Goal: Task Accomplishment & Management: Use online tool/utility

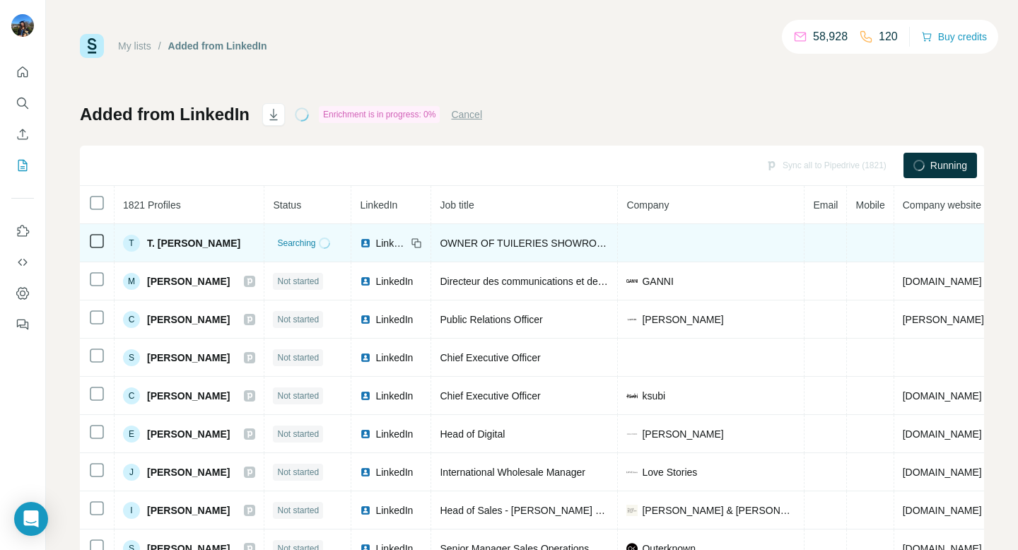
click at [170, 243] on span "T. [PERSON_NAME]" at bounding box center [193, 243] width 93 height 14
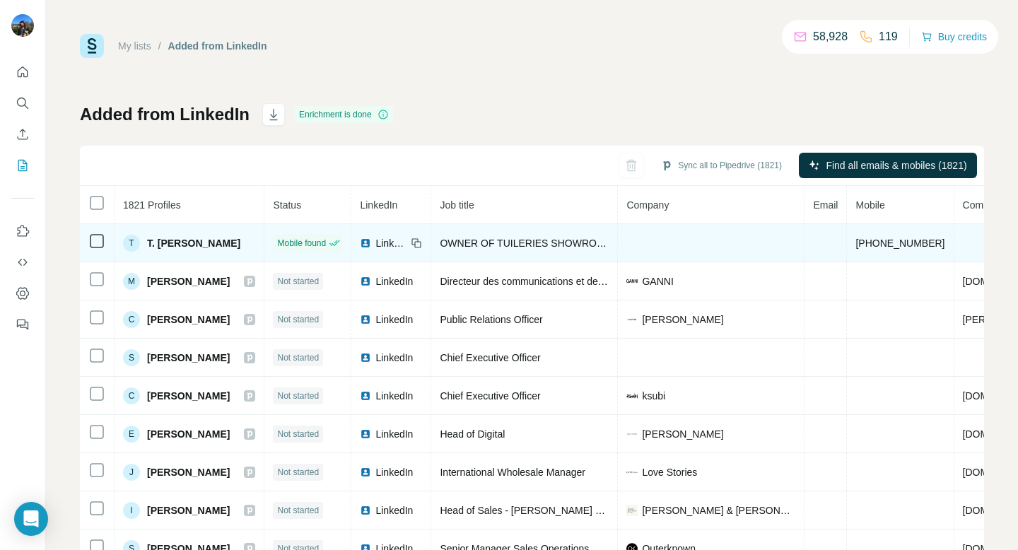
click at [166, 240] on span "T. [PERSON_NAME]" at bounding box center [193, 243] width 93 height 14
click at [162, 243] on span "T. [PERSON_NAME]" at bounding box center [193, 243] width 93 height 14
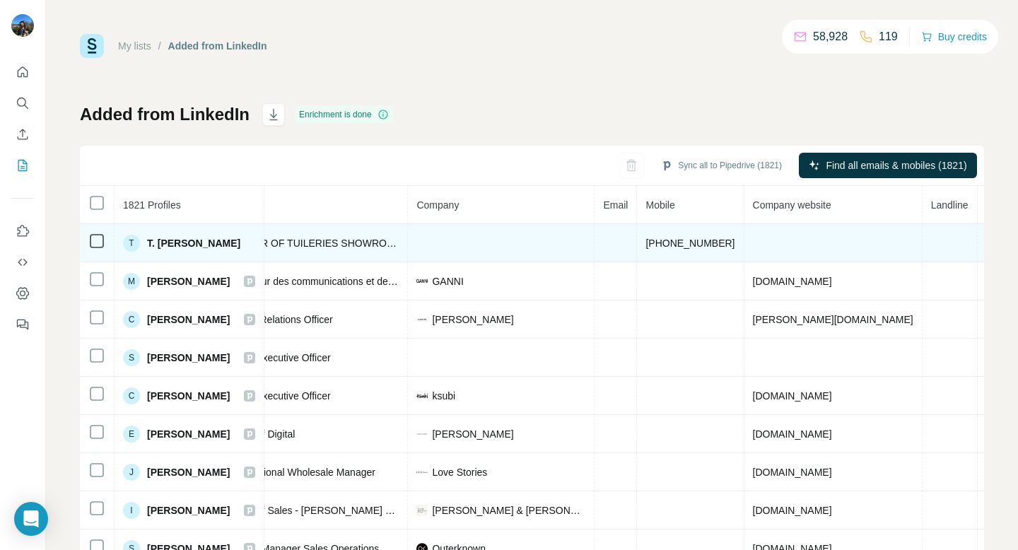
click at [476, 240] on td at bounding box center [501, 243] width 187 height 38
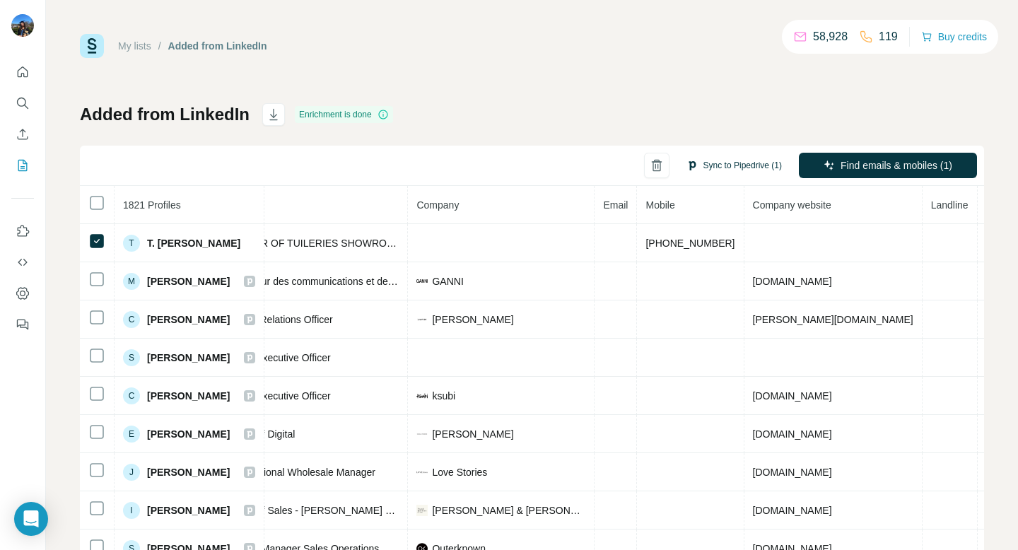
click at [738, 168] on button "Sync to Pipedrive (1)" at bounding box center [733, 165] width 115 height 21
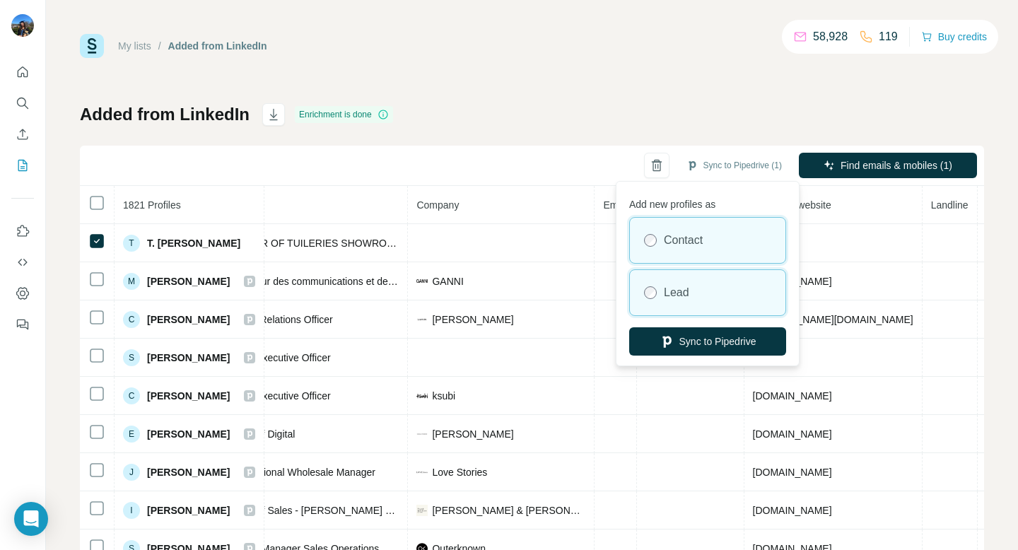
click at [670, 297] on label "Lead" at bounding box center [676, 292] width 25 height 17
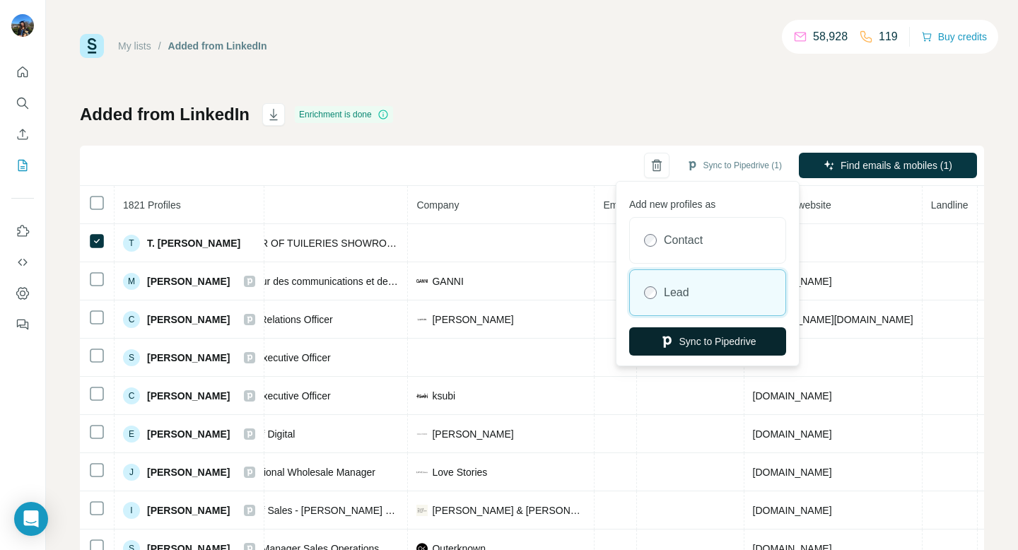
click at [681, 340] on button "Sync to Pipedrive" at bounding box center [707, 341] width 157 height 28
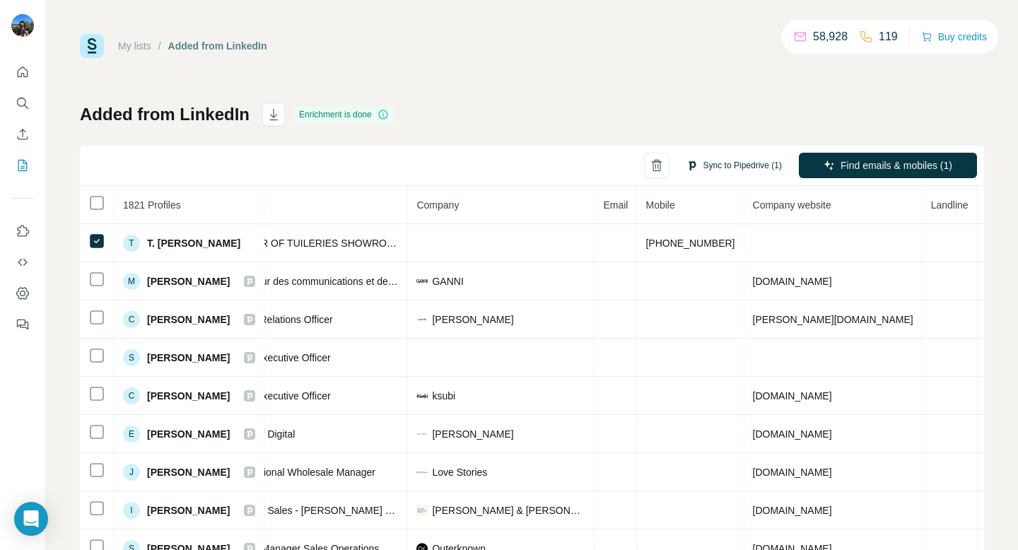
click at [728, 162] on button "Sync to Pipedrive (1)" at bounding box center [733, 165] width 115 height 21
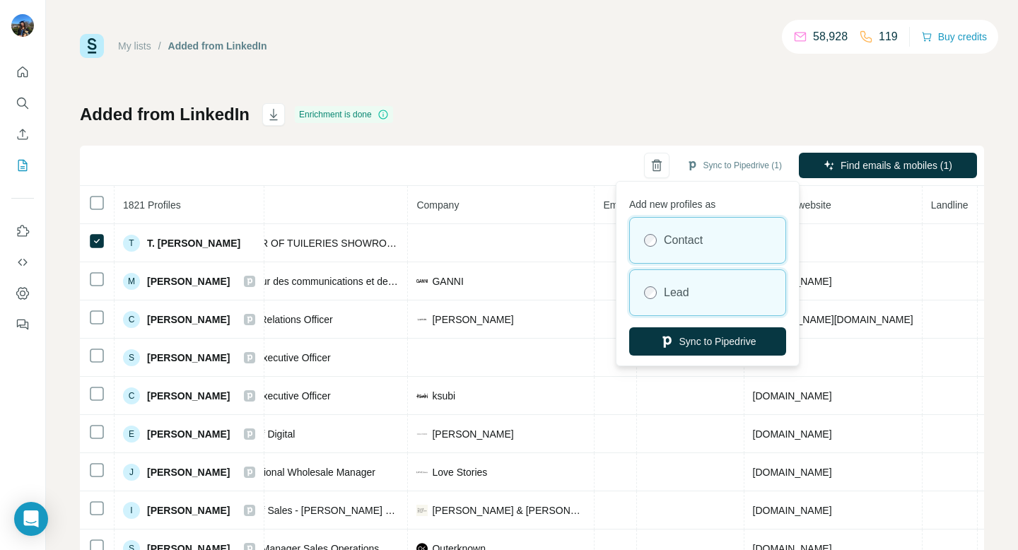
click at [666, 295] on label "Lead" at bounding box center [676, 292] width 25 height 17
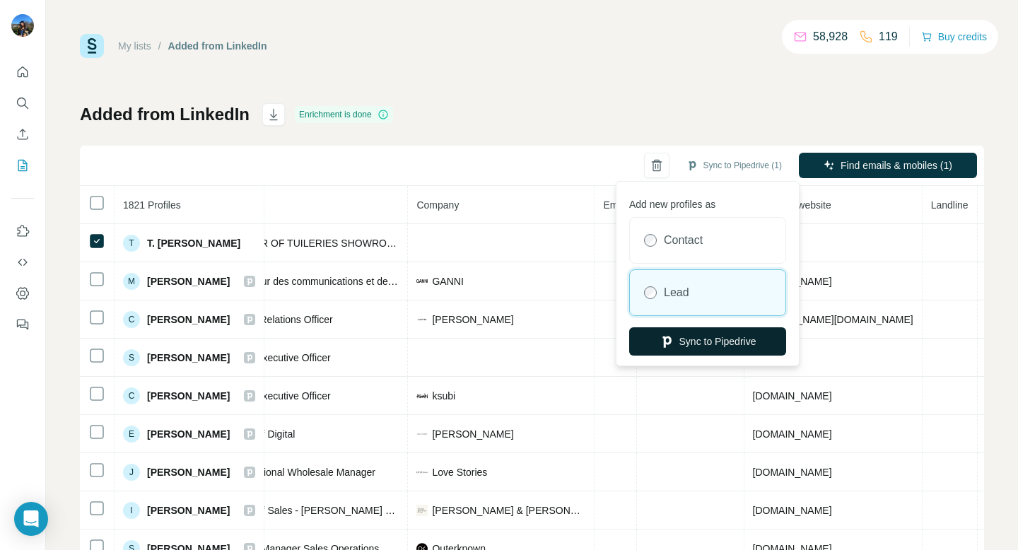
click at [667, 334] on icon "button" at bounding box center [667, 341] width 14 height 14
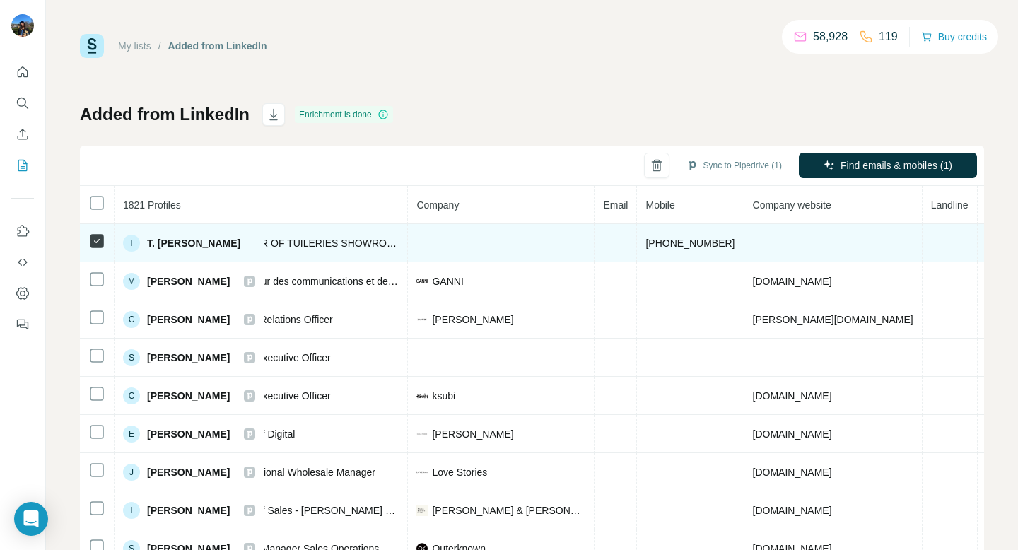
click at [201, 240] on span "T. [PERSON_NAME]" at bounding box center [193, 243] width 93 height 14
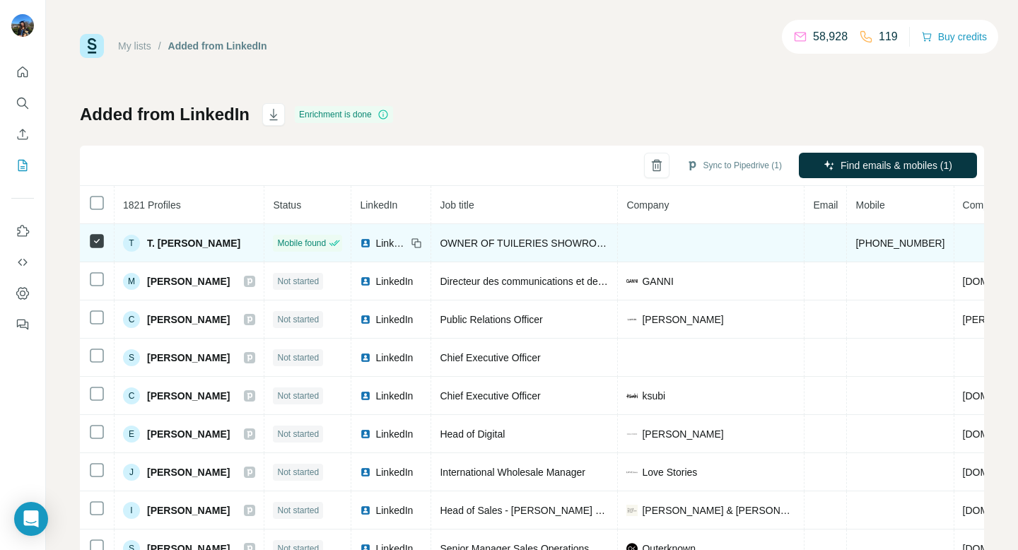
click at [177, 240] on span "T. [PERSON_NAME]" at bounding box center [193, 243] width 93 height 14
click at [170, 235] on div "[PERSON_NAME] [PERSON_NAME]" at bounding box center [181, 243] width 117 height 17
click at [127, 245] on div "T" at bounding box center [131, 243] width 17 height 17
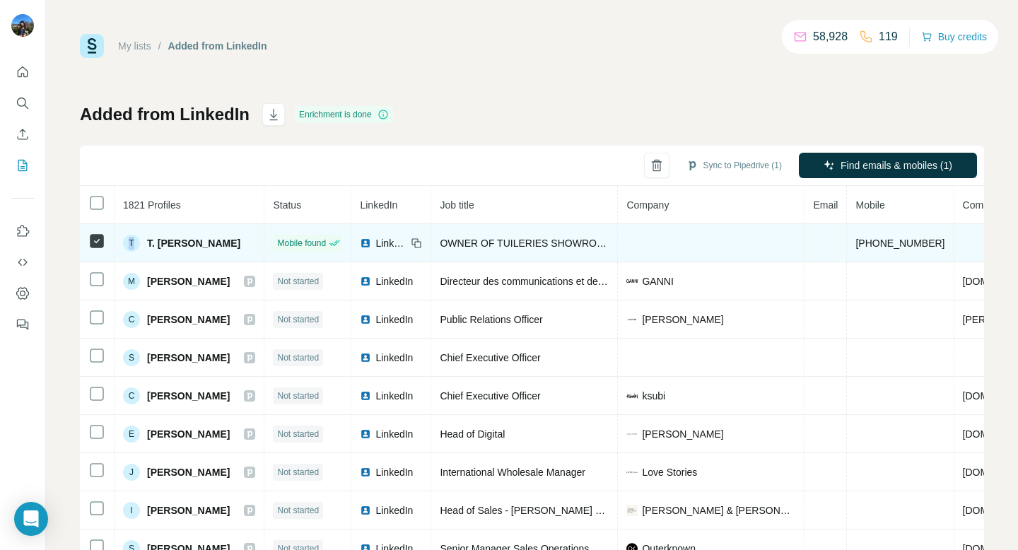
click at [224, 241] on span "T. [PERSON_NAME]" at bounding box center [193, 243] width 93 height 14
drag, startPoint x: 238, startPoint y: 242, endPoint x: 144, endPoint y: 240, distance: 93.3
click at [144, 240] on div "[PERSON_NAME] [PERSON_NAME]" at bounding box center [189, 243] width 132 height 17
copy span "T. [PERSON_NAME]"
drag, startPoint x: 939, startPoint y: 243, endPoint x: 864, endPoint y: 247, distance: 75.1
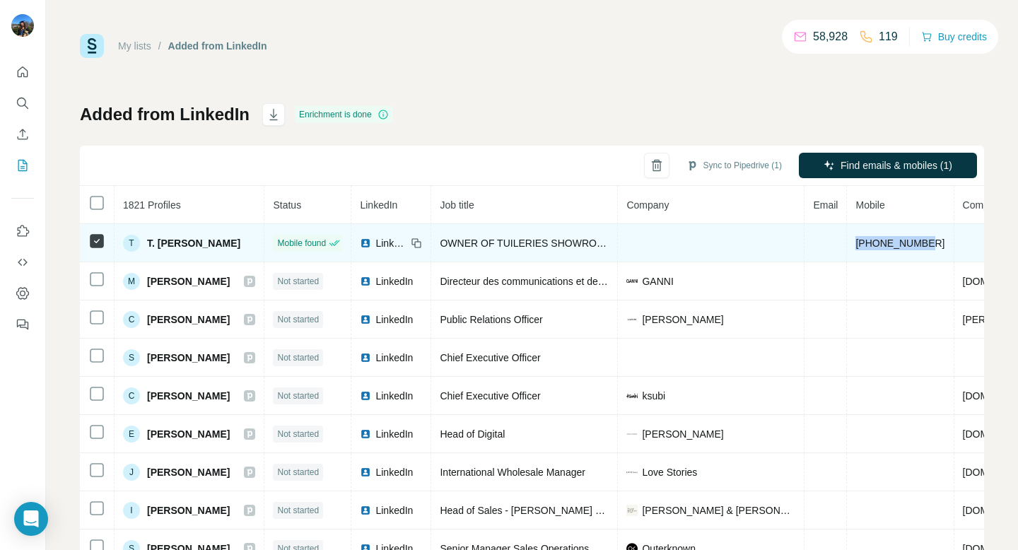
click at [864, 247] on td "[PHONE_NUMBER]" at bounding box center [900, 243] width 107 height 38
copy span "[PHONE_NUMBER]"
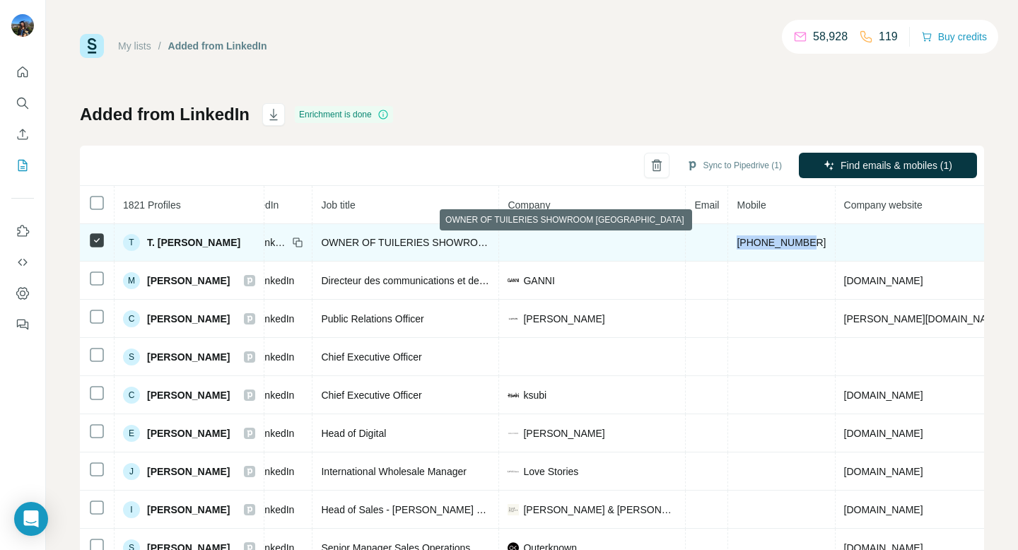
scroll to position [1, 123]
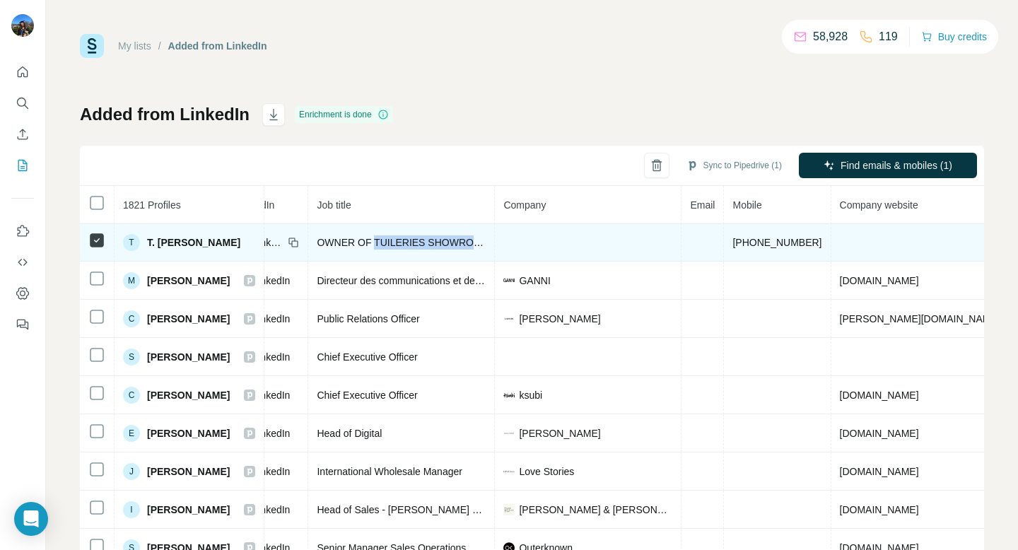
drag, startPoint x: 380, startPoint y: 244, endPoint x: 508, endPoint y: 238, distance: 128.1
click at [509, 238] on tr "[PERSON_NAME] [PERSON_NAME] Mobile found LinkedIn OWNER OF TUILERIES SHOWROOM […" at bounding box center [536, 242] width 1159 height 38
copy tr "TUILERIES SHOWROOM [GEOGRAPHIC_DATA]"
